Goal: Obtain resource: Obtain resource

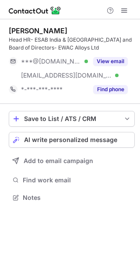
scroll to position [191, 140]
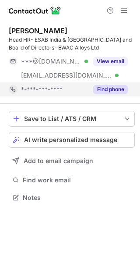
click at [115, 89] on button "Find phone" at bounding box center [111, 89] width 35 height 9
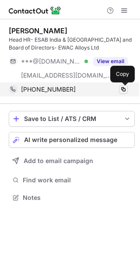
click at [125, 88] on span at bounding box center [123, 89] width 7 height 7
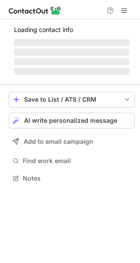
scroll to position [4, 4]
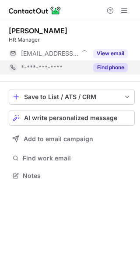
click at [114, 68] on button "Find phone" at bounding box center [111, 67] width 35 height 9
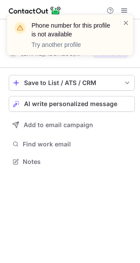
scroll to position [155, 140]
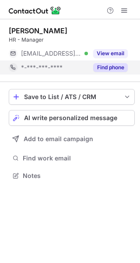
scroll to position [4, 4]
click at [111, 70] on button "Find phone" at bounding box center [111, 67] width 35 height 9
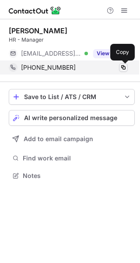
click at [126, 65] on span at bounding box center [123, 67] width 7 height 7
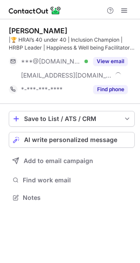
scroll to position [191, 140]
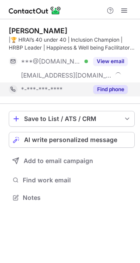
click at [110, 89] on button "Find phone" at bounding box center [111, 89] width 35 height 9
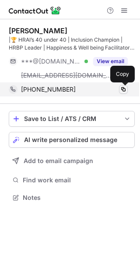
click at [122, 88] on span at bounding box center [123, 89] width 7 height 7
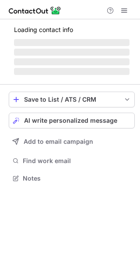
scroll to position [184, 140]
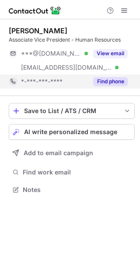
click at [105, 82] on button "Find phone" at bounding box center [111, 81] width 35 height 9
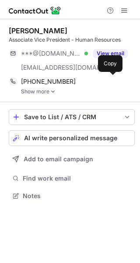
scroll to position [190, 140]
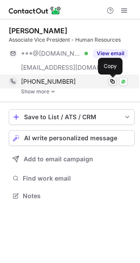
click at [112, 79] on span at bounding box center [112, 81] width 7 height 7
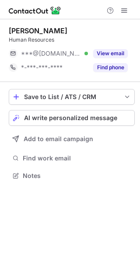
scroll to position [4, 4]
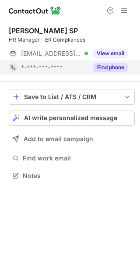
click at [122, 70] on button "Find phone" at bounding box center [111, 67] width 35 height 9
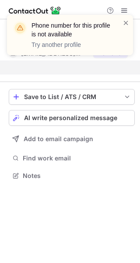
scroll to position [155, 140]
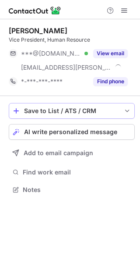
scroll to position [184, 140]
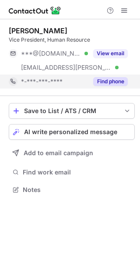
click at [117, 82] on button "Find phone" at bounding box center [111, 81] width 35 height 9
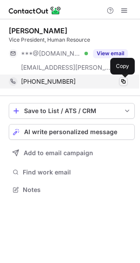
click at [125, 79] on span at bounding box center [123, 81] width 7 height 7
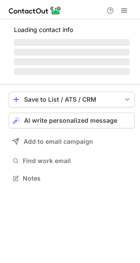
scroll to position [177, 140]
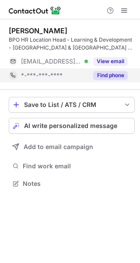
click at [115, 74] on button "Find phone" at bounding box center [111, 75] width 35 height 9
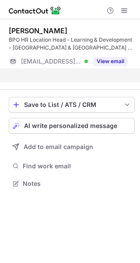
scroll to position [163, 140]
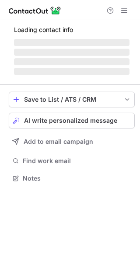
scroll to position [4, 4]
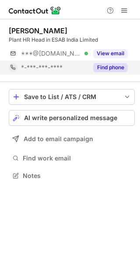
click at [112, 66] on button "Find phone" at bounding box center [111, 67] width 35 height 9
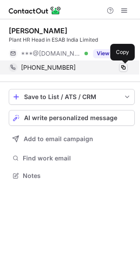
click at [124, 67] on span at bounding box center [123, 67] width 7 height 7
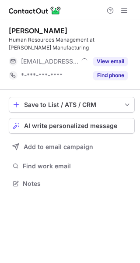
scroll to position [177, 140]
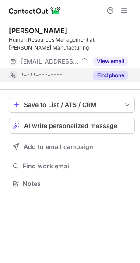
click at [108, 76] on button "Find phone" at bounding box center [111, 75] width 35 height 9
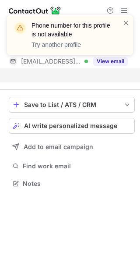
scroll to position [163, 140]
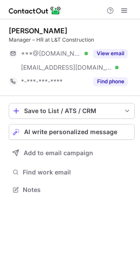
scroll to position [184, 140]
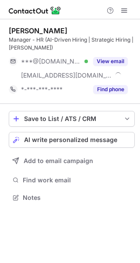
scroll to position [191, 140]
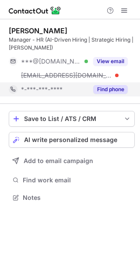
click at [106, 89] on button "Find phone" at bounding box center [111, 89] width 35 height 9
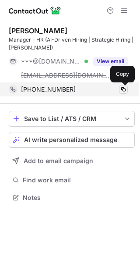
click at [125, 90] on span at bounding box center [123, 89] width 7 height 7
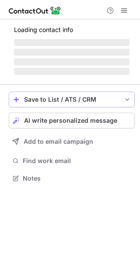
scroll to position [177, 140]
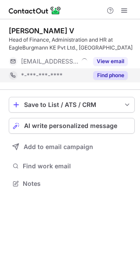
click at [108, 75] on button "Find phone" at bounding box center [111, 75] width 35 height 9
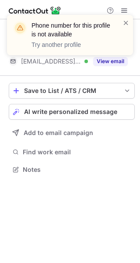
scroll to position [163, 140]
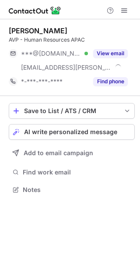
scroll to position [184, 140]
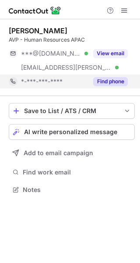
click at [112, 79] on button "Find phone" at bounding box center [111, 81] width 35 height 9
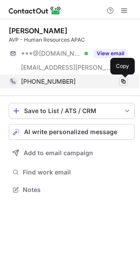
click at [126, 82] on span at bounding box center [123, 81] width 7 height 7
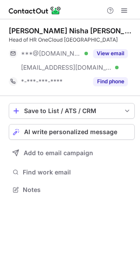
scroll to position [184, 140]
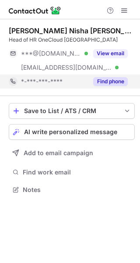
click at [104, 80] on button "Find phone" at bounding box center [111, 81] width 35 height 9
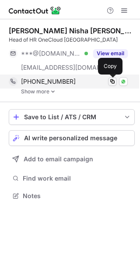
click at [112, 81] on span at bounding box center [112, 81] width 7 height 7
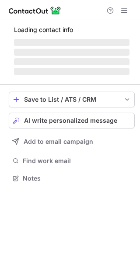
scroll to position [184, 140]
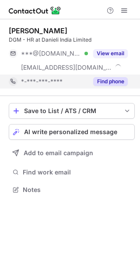
click at [106, 84] on button "Find phone" at bounding box center [111, 81] width 35 height 9
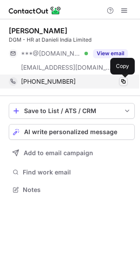
click at [123, 82] on span at bounding box center [123, 81] width 7 height 7
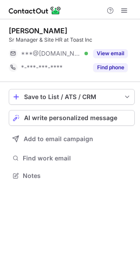
scroll to position [4, 4]
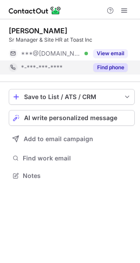
click at [104, 68] on button "Find phone" at bounding box center [111, 67] width 35 height 9
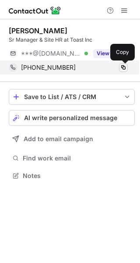
click at [126, 68] on span at bounding box center [123, 67] width 7 height 7
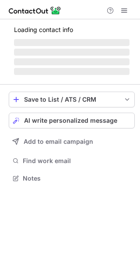
scroll to position [4, 4]
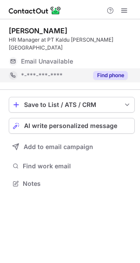
click at [114, 71] on button "Find phone" at bounding box center [111, 75] width 35 height 9
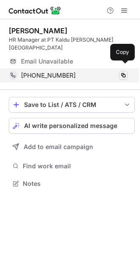
click at [123, 72] on span at bounding box center [123, 75] width 7 height 7
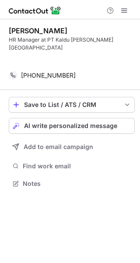
scroll to position [155, 140]
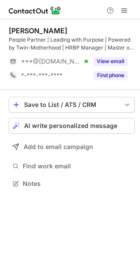
scroll to position [177, 140]
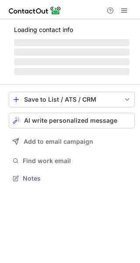
scroll to position [205, 140]
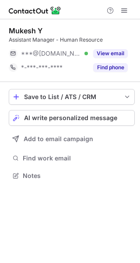
scroll to position [4, 4]
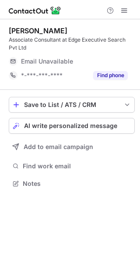
scroll to position [177, 140]
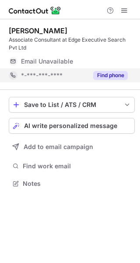
click at [109, 79] on button "Find phone" at bounding box center [111, 75] width 35 height 9
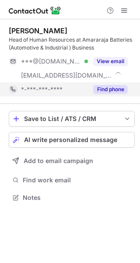
scroll to position [191, 140]
click at [115, 89] on button "Find phone" at bounding box center [111, 89] width 35 height 9
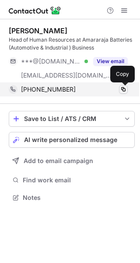
click at [124, 89] on span at bounding box center [123, 89] width 7 height 7
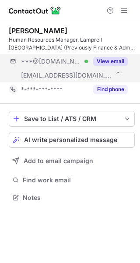
scroll to position [191, 140]
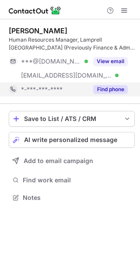
click at [115, 90] on button "Find phone" at bounding box center [111, 89] width 35 height 9
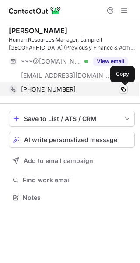
click at [122, 87] on span at bounding box center [123, 89] width 7 height 7
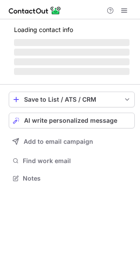
scroll to position [191, 140]
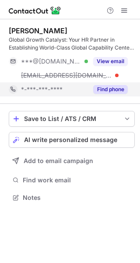
click at [108, 90] on button "Find phone" at bounding box center [111, 89] width 35 height 9
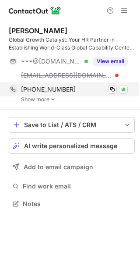
scroll to position [198, 140]
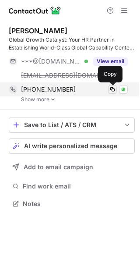
click at [115, 89] on span at bounding box center [112, 89] width 7 height 7
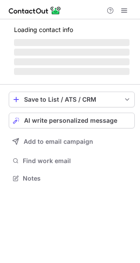
scroll to position [4, 4]
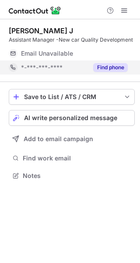
click at [113, 64] on button "Find phone" at bounding box center [111, 67] width 35 height 9
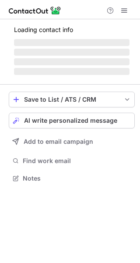
scroll to position [4, 4]
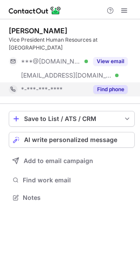
scroll to position [184, 140]
click at [113, 85] on button "Find phone" at bounding box center [111, 89] width 35 height 9
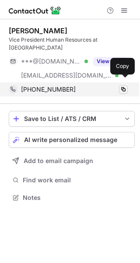
click at [126, 86] on span at bounding box center [123, 89] width 7 height 7
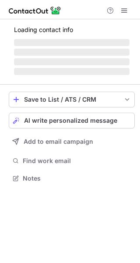
scroll to position [184, 140]
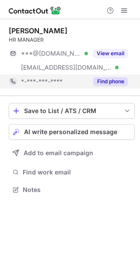
click at [107, 82] on button "Find phone" at bounding box center [111, 81] width 35 height 9
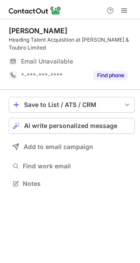
scroll to position [177, 140]
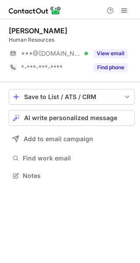
scroll to position [4, 4]
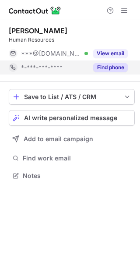
click at [104, 69] on button "Find phone" at bounding box center [111, 67] width 35 height 9
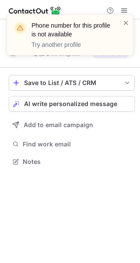
scroll to position [155, 140]
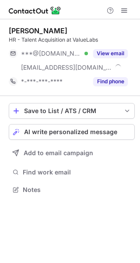
scroll to position [184, 140]
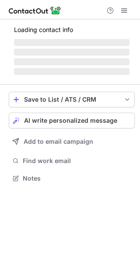
scroll to position [184, 140]
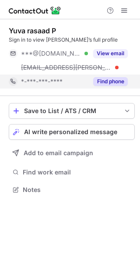
click at [113, 79] on button "Find phone" at bounding box center [111, 81] width 35 height 9
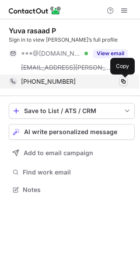
click at [122, 79] on span at bounding box center [123, 81] width 7 height 7
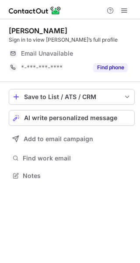
scroll to position [4, 4]
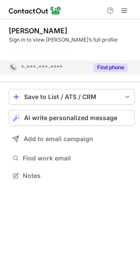
click at [111, 67] on button "Find phone" at bounding box center [111, 67] width 35 height 9
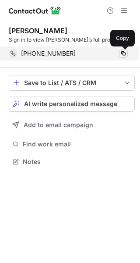
click at [122, 51] on span at bounding box center [123, 53] width 7 height 7
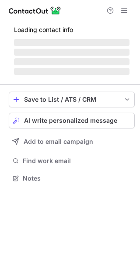
scroll to position [184, 140]
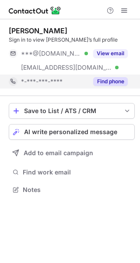
click at [114, 81] on button "Find phone" at bounding box center [111, 81] width 35 height 9
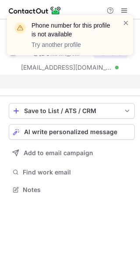
scroll to position [169, 140]
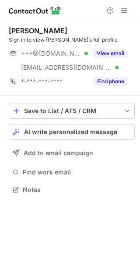
scroll to position [184, 140]
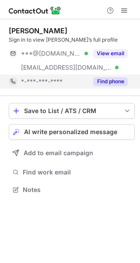
click at [110, 83] on button "Find phone" at bounding box center [111, 81] width 35 height 9
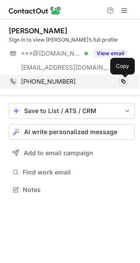
click at [126, 82] on span at bounding box center [123, 81] width 7 height 7
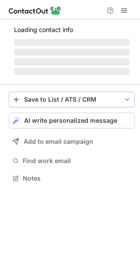
scroll to position [184, 140]
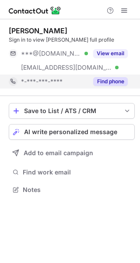
click at [113, 83] on button "Find phone" at bounding box center [111, 81] width 35 height 9
